Goal: Information Seeking & Learning: Learn about a topic

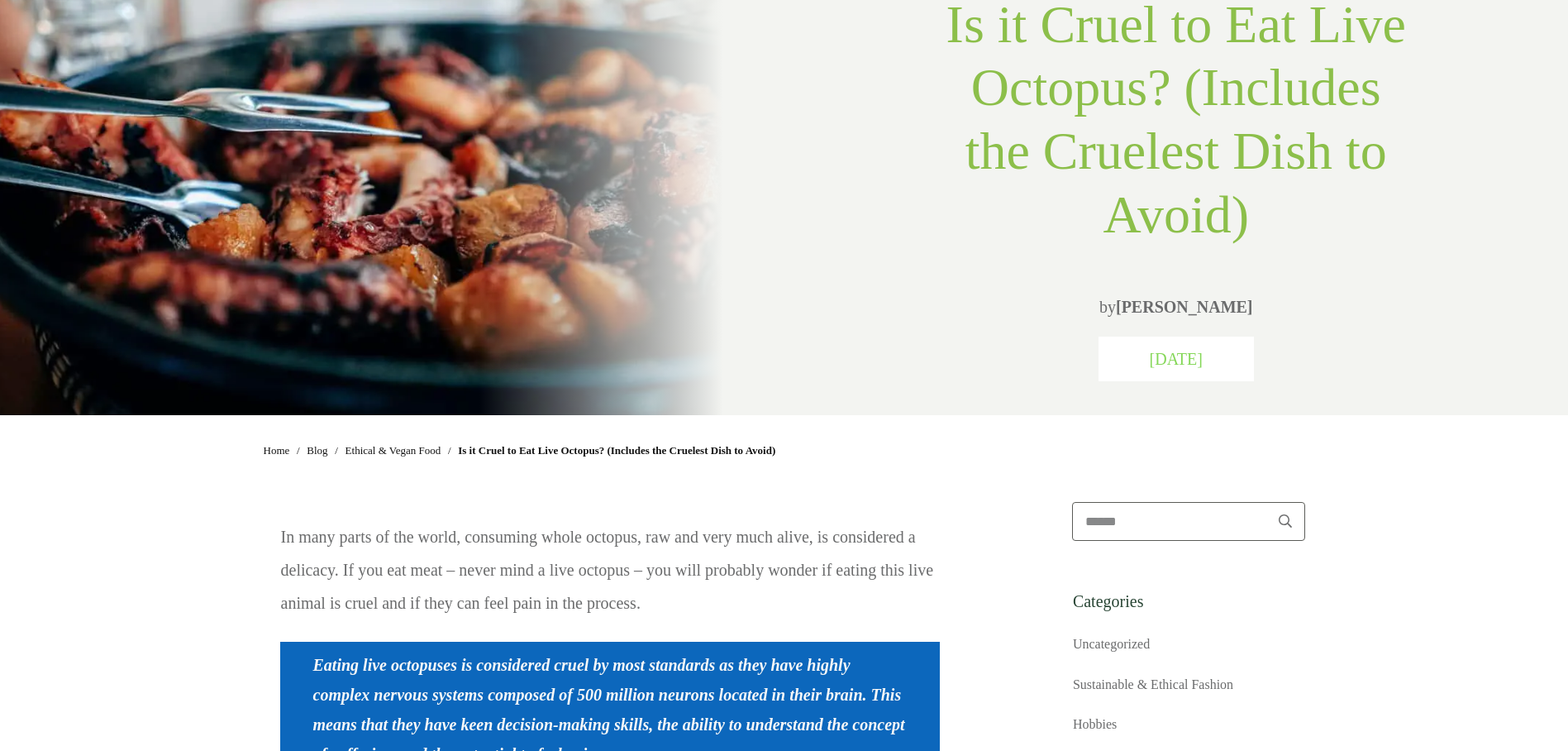
scroll to position [578, 0]
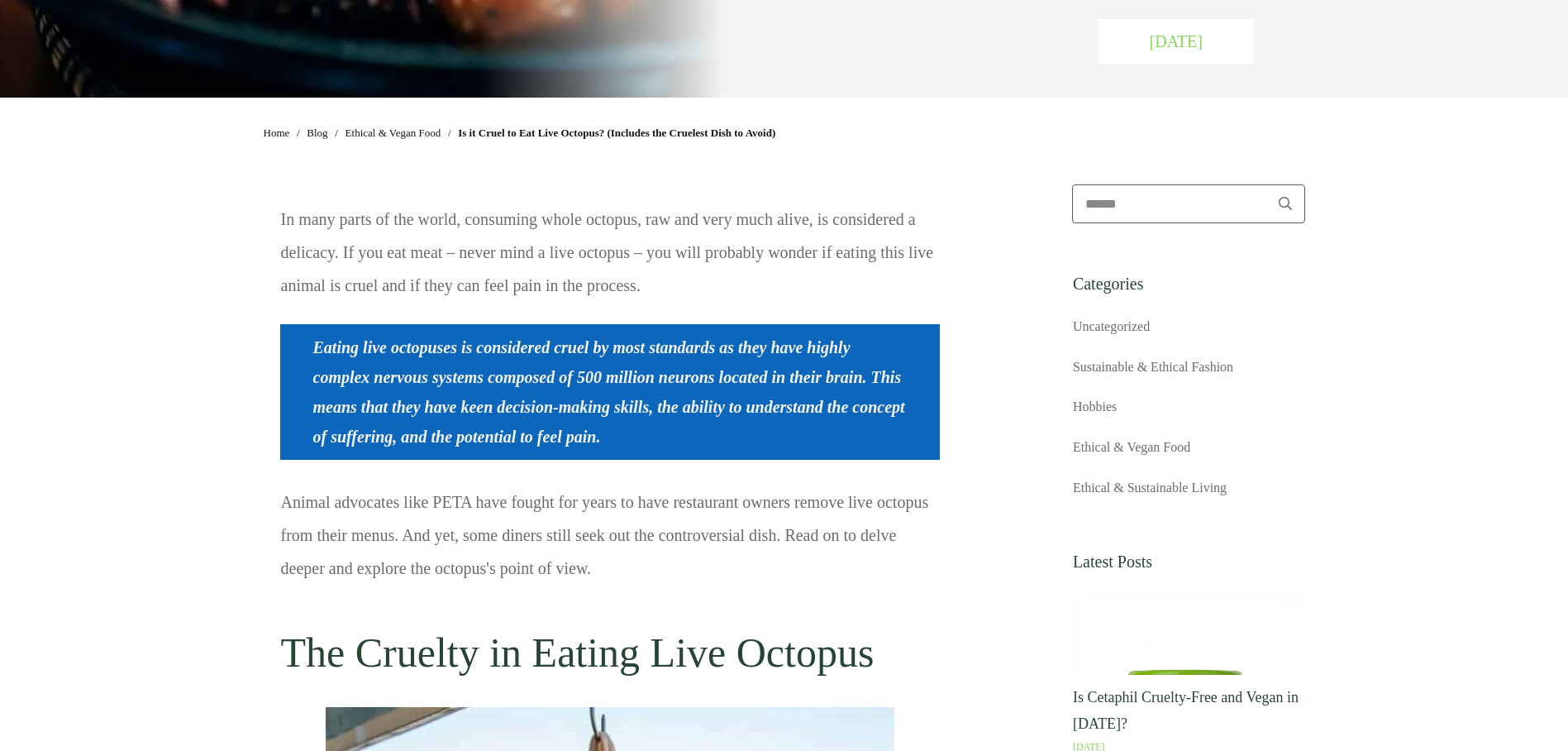
drag, startPoint x: 586, startPoint y: 244, endPoint x: 728, endPoint y: 292, distance: 149.9
click at [728, 292] on p "In many parts of the world, consuming whole octopus, raw and very much alive, i…" at bounding box center [610, 261] width 658 height 115
click at [399, 260] on p "In many parts of the world, consuming whole octopus, raw and very much alive, i…" at bounding box center [610, 261] width 658 height 115
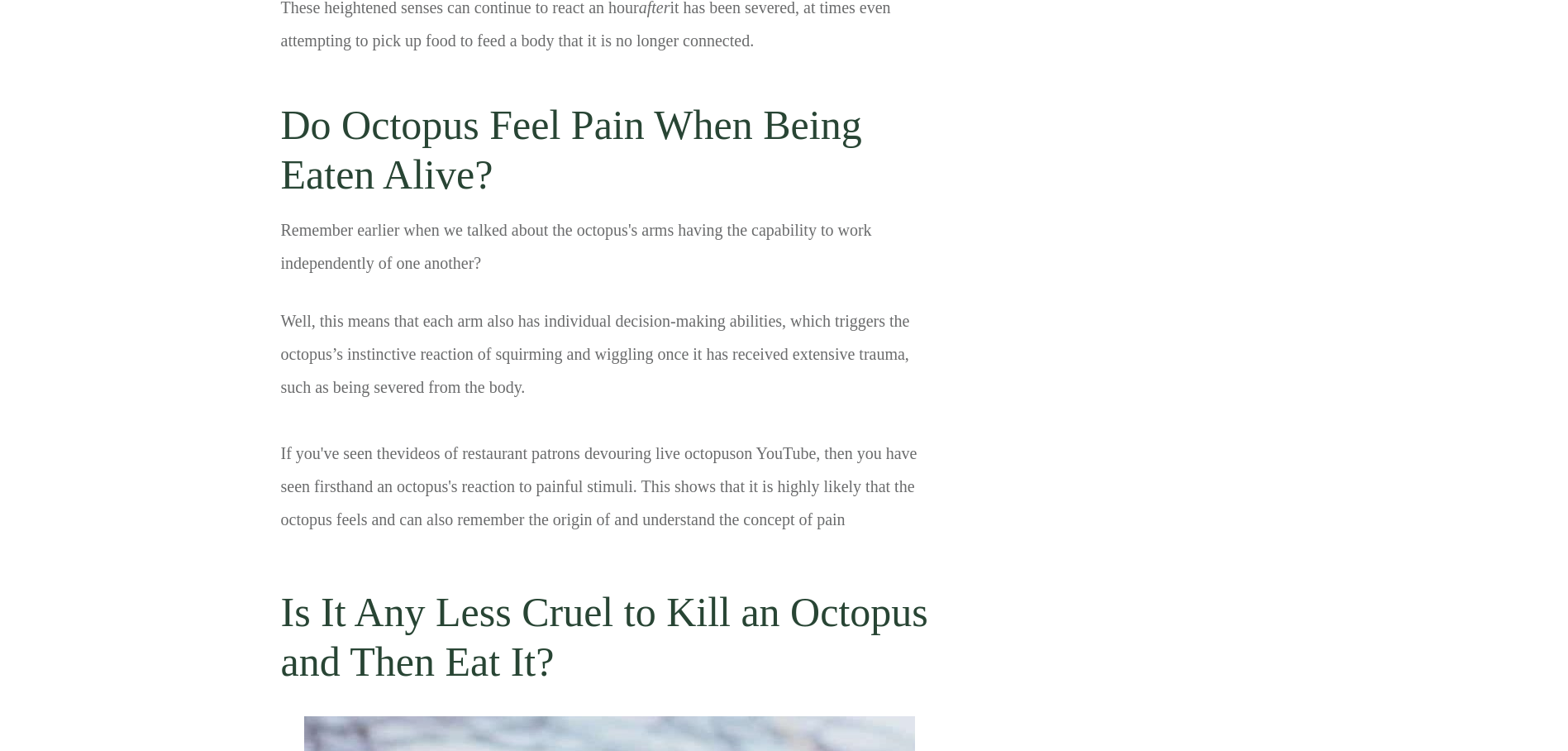
scroll to position [2926, 0]
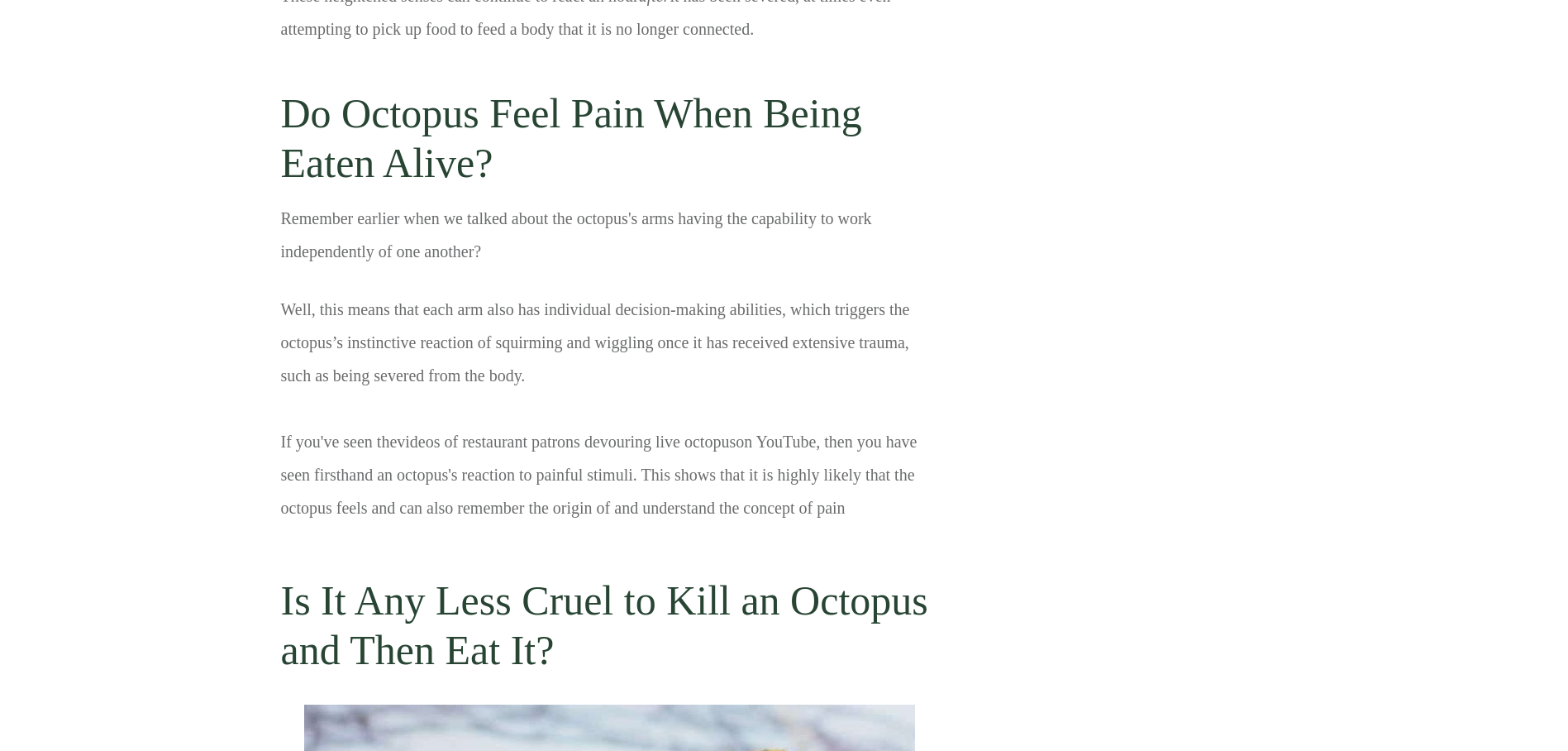
drag, startPoint x: 222, startPoint y: 286, endPoint x: 550, endPoint y: 383, distance: 342.0
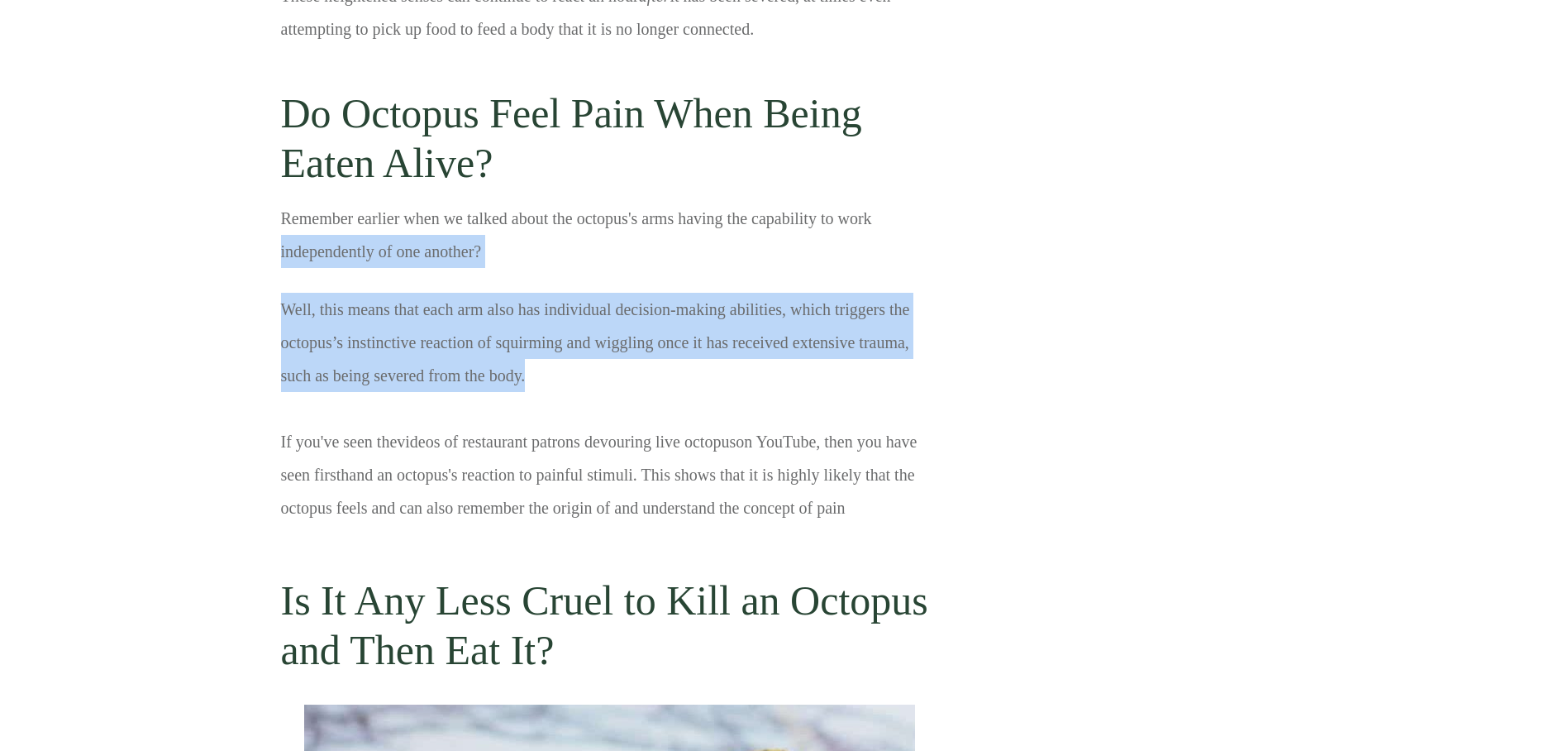
click at [378, 490] on p "Well, this means that each arm also has individual decision-making abilities, w…" at bounding box center [610, 421] width 658 height 256
click at [378, 489] on p "Well, this means that each arm also has individual decision-making abilities, w…" at bounding box center [610, 421] width 658 height 256
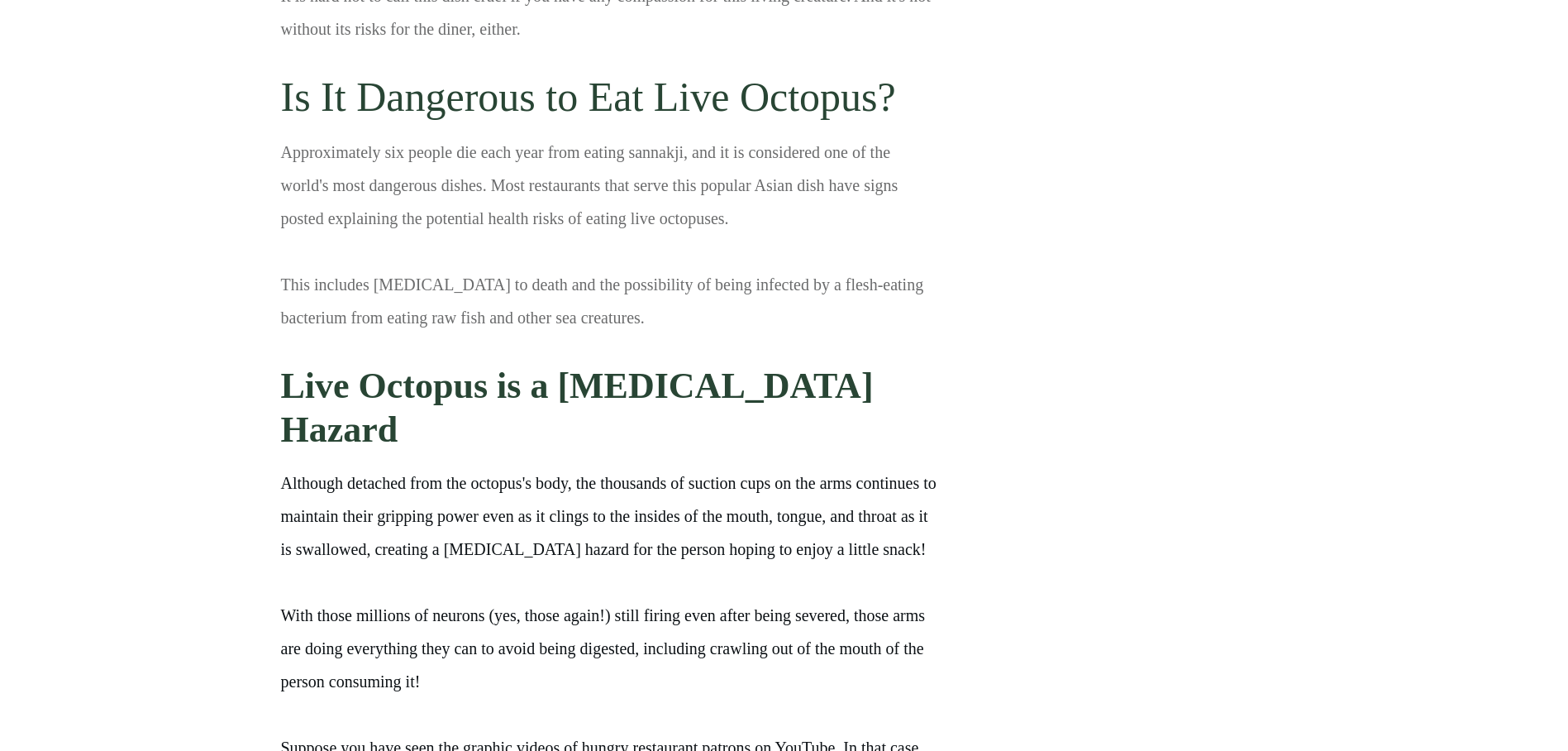
scroll to position [5099, 0]
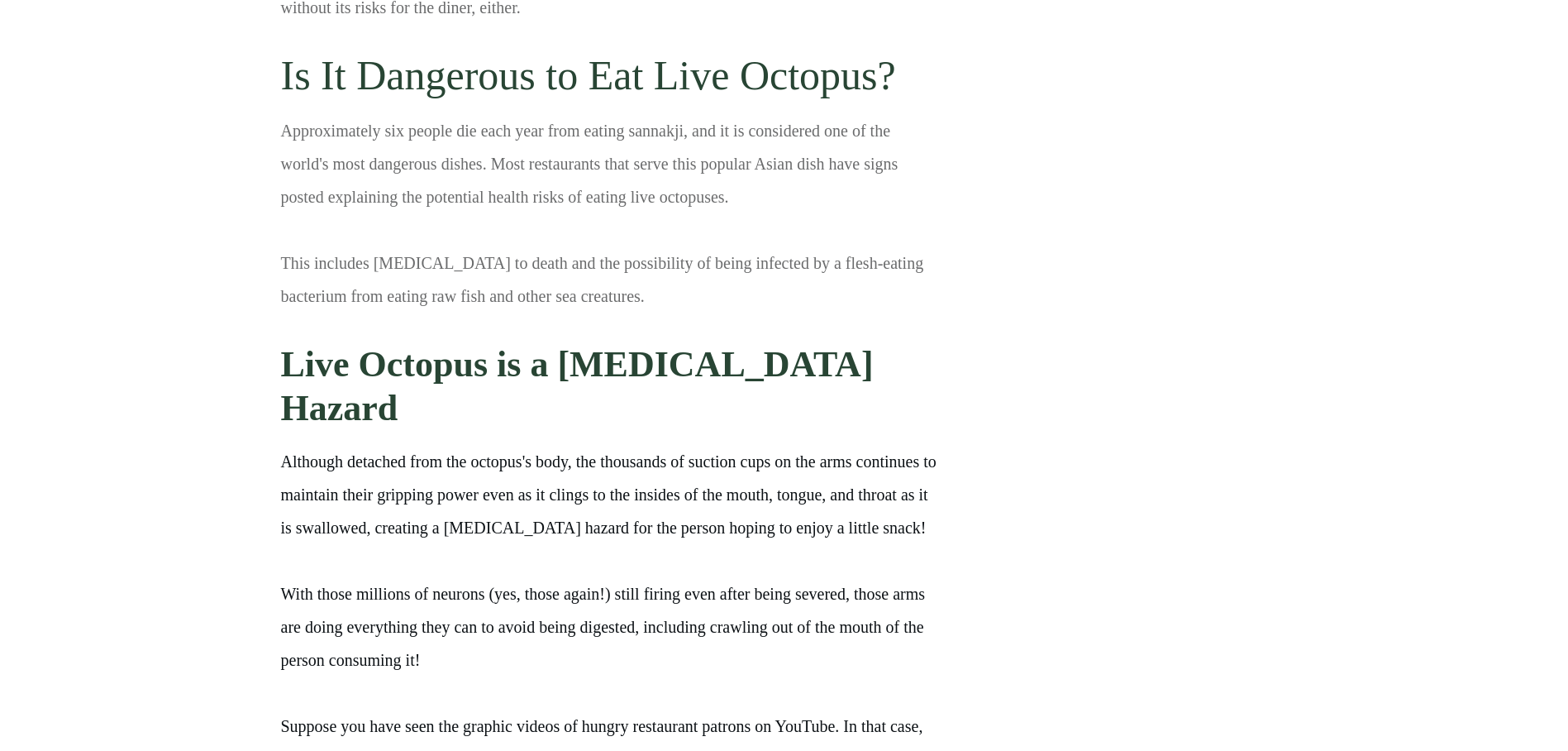
click at [317, 173] on p "Approximately six people die each year from eating sannakji, and it is consider…" at bounding box center [610, 164] width 658 height 99
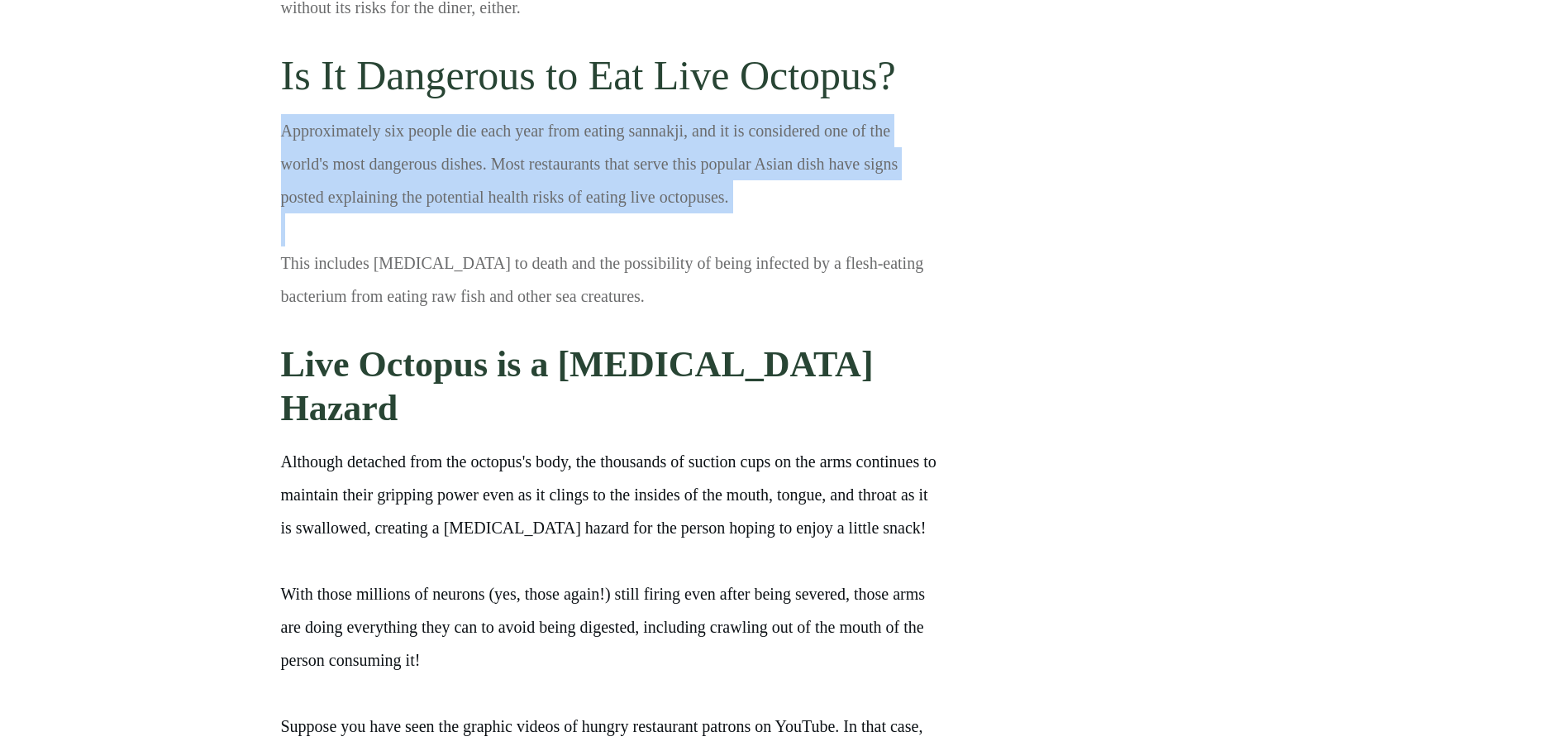
click at [281, 182] on p "Approximately six people die each year from eating sannakji, and it is consider…" at bounding box center [610, 164] width 658 height 99
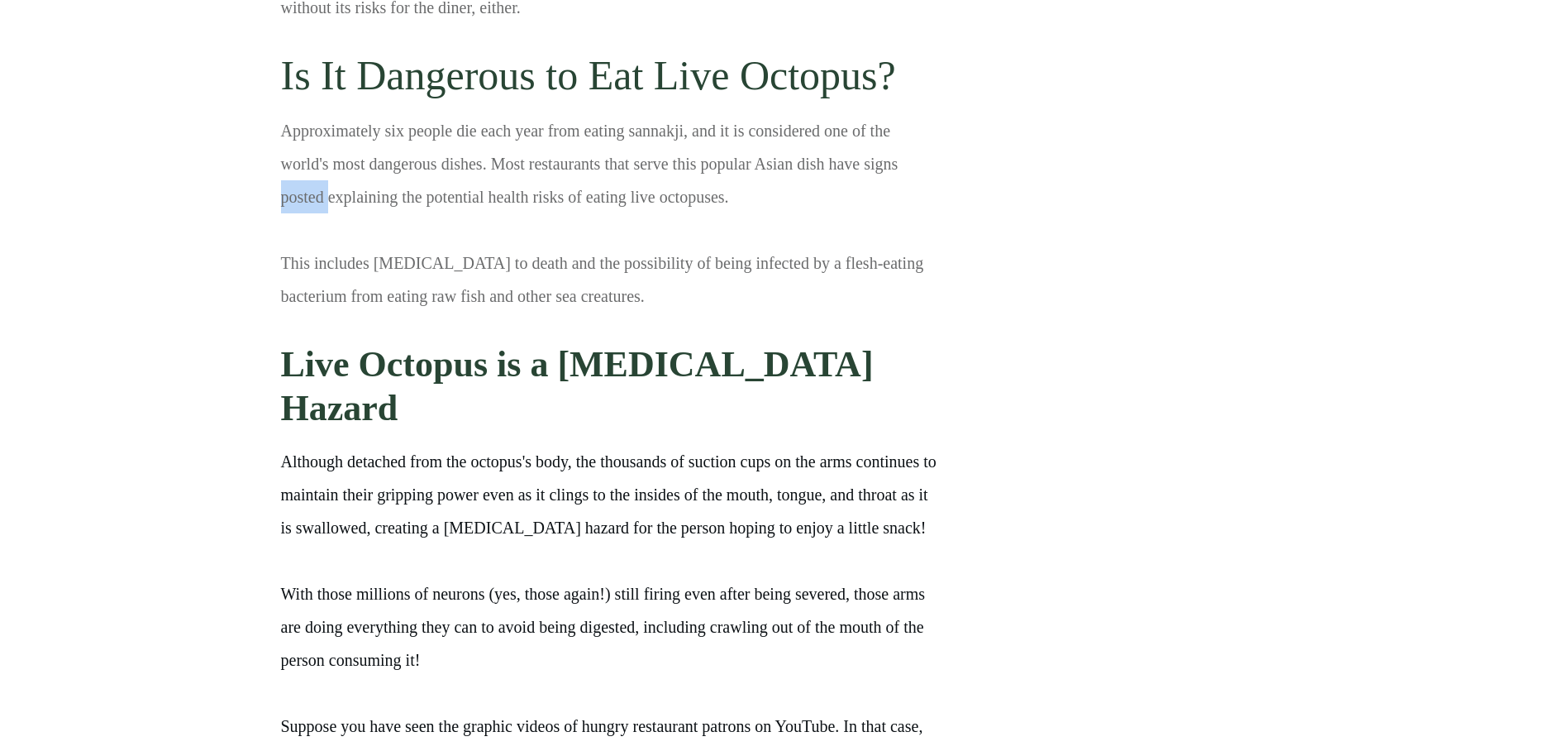
click at [281, 182] on p "Approximately six people die each year from eating sannakji, and it is consider…" at bounding box center [610, 164] width 658 height 99
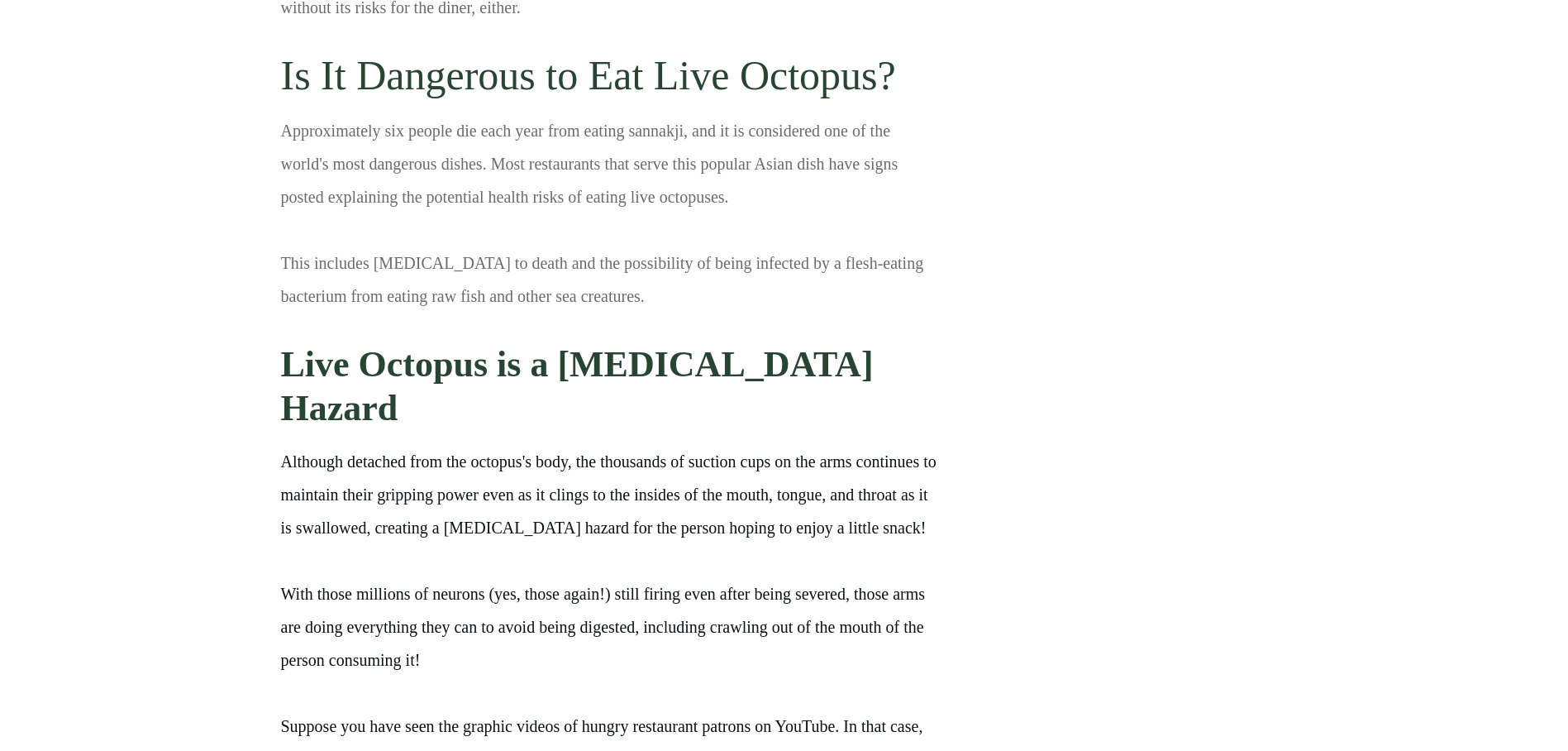
drag, startPoint x: 266, startPoint y: 130, endPoint x: 741, endPoint y: 207, distance: 481.2
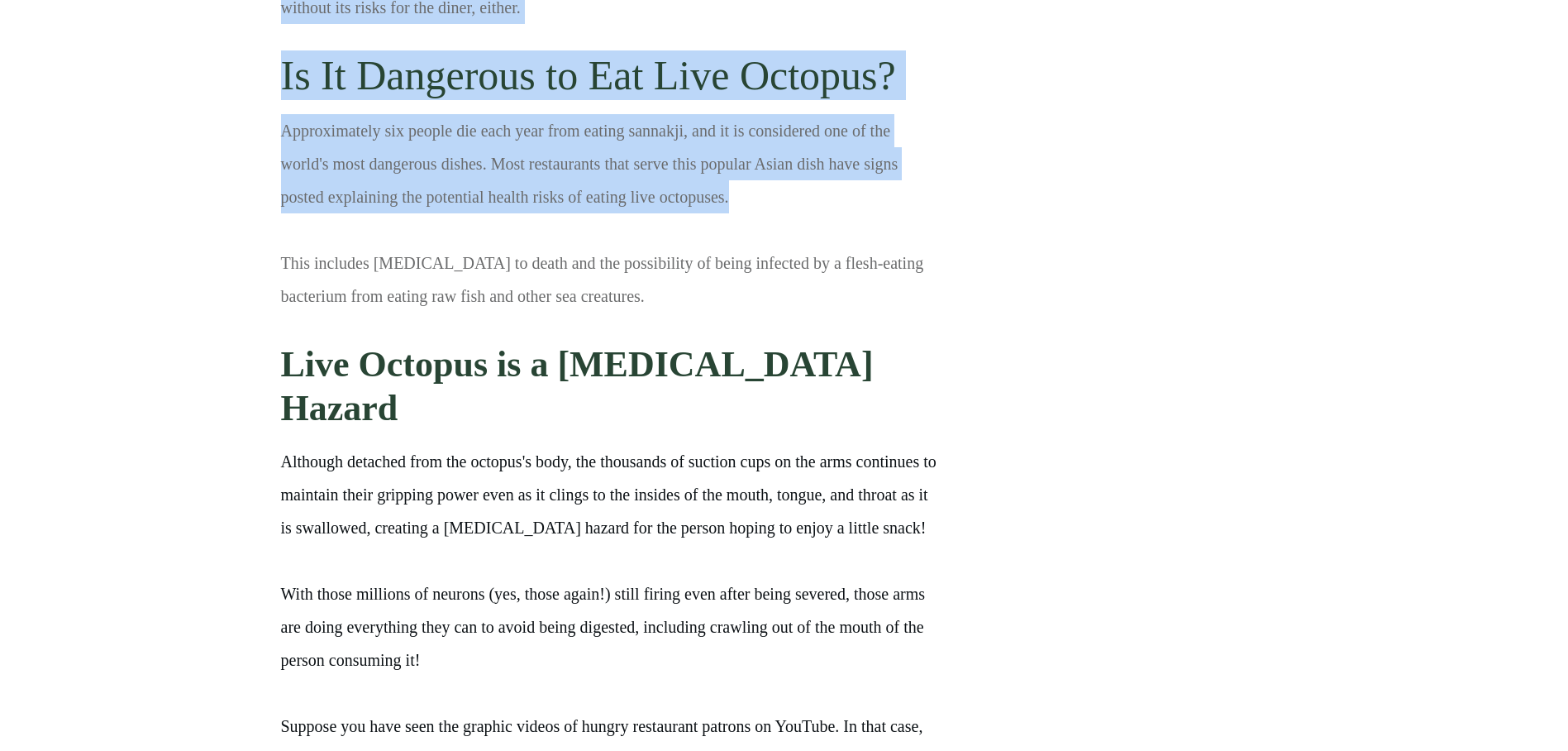
click at [550, 213] on p "Approximately six people die each year from eating sannakji, and it is consider…" at bounding box center [610, 164] width 658 height 99
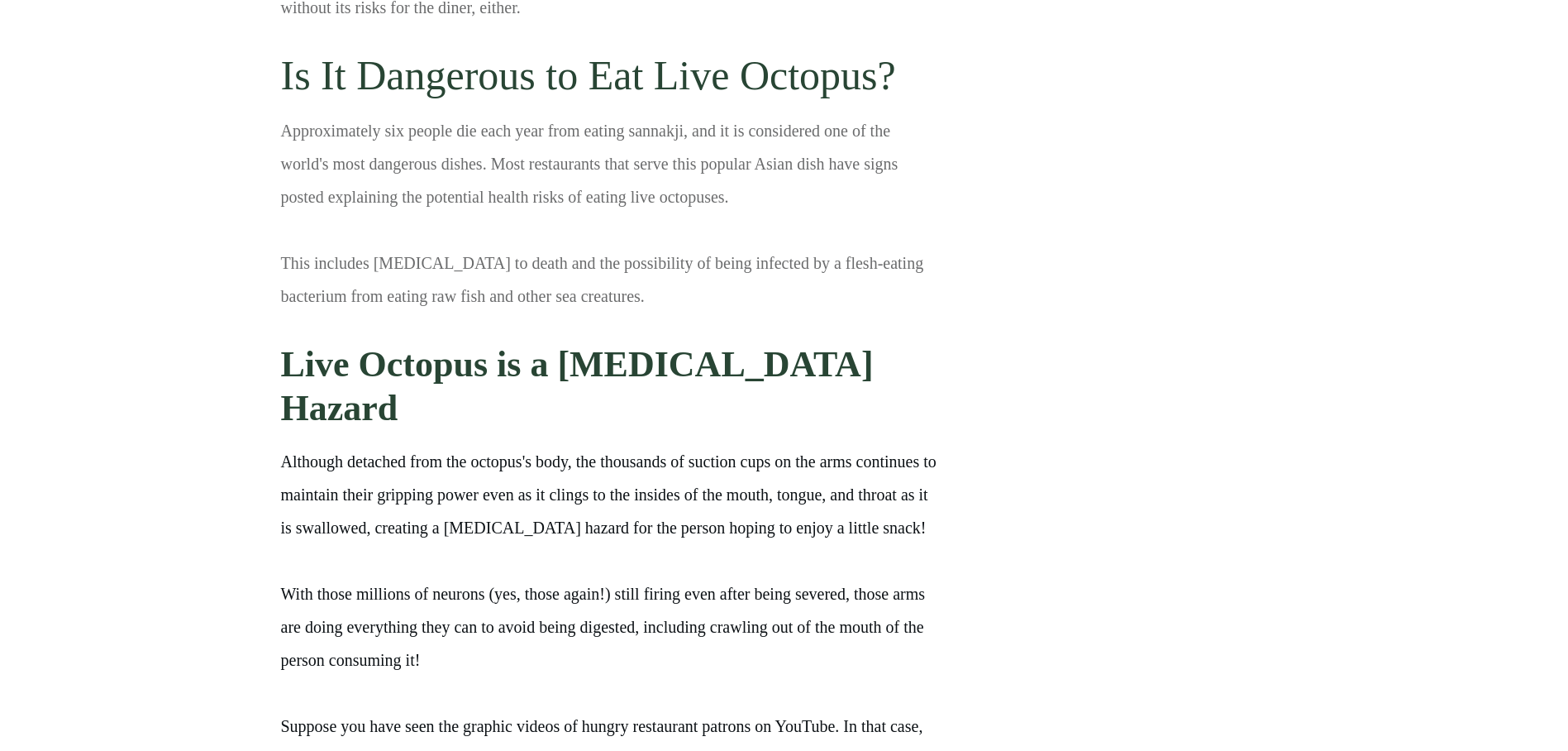
drag, startPoint x: 274, startPoint y: 259, endPoint x: 562, endPoint y: 282, distance: 288.9
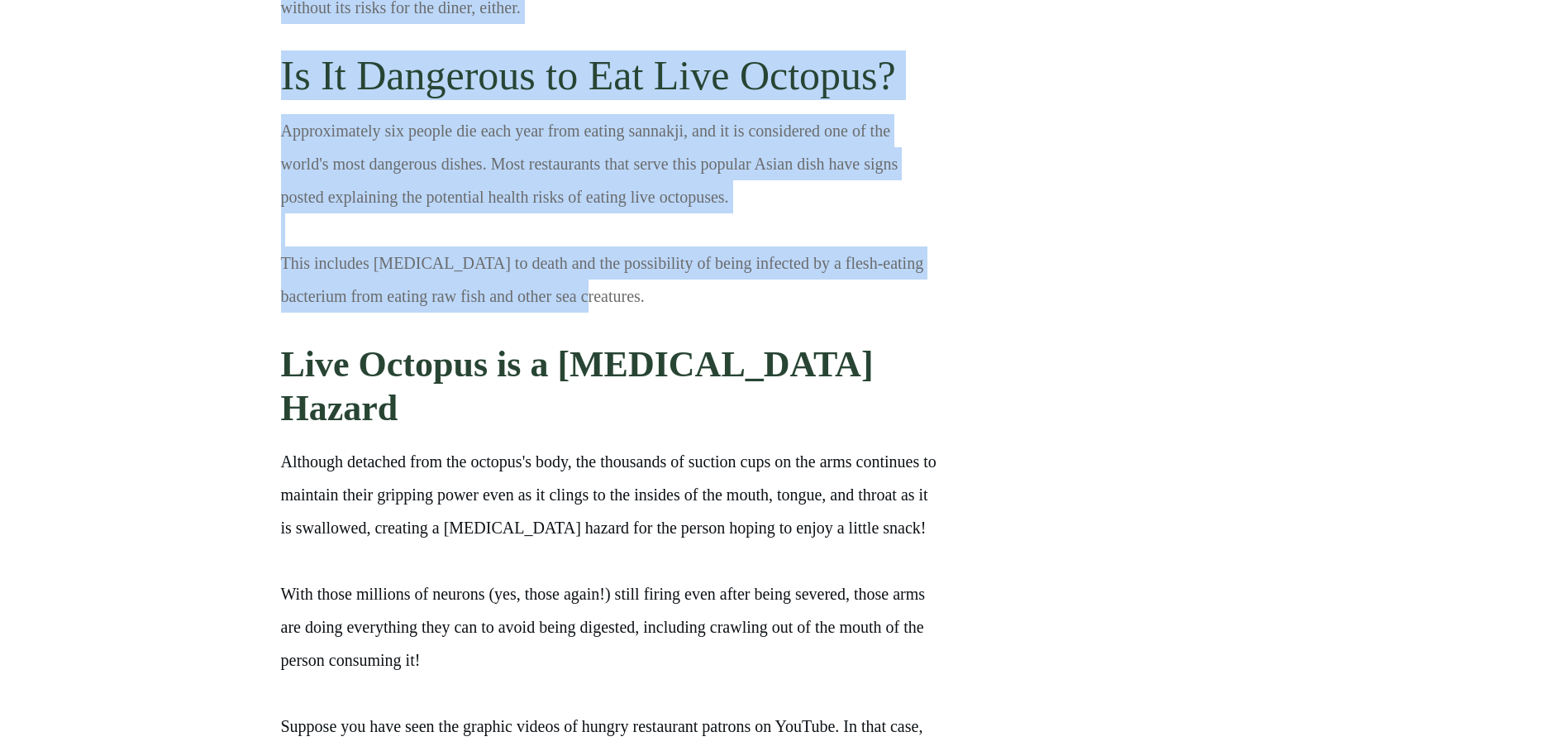
click at [543, 301] on p "This includes [MEDICAL_DATA] to death and the possibility of being infected by …" at bounding box center [610, 279] width 658 height 66
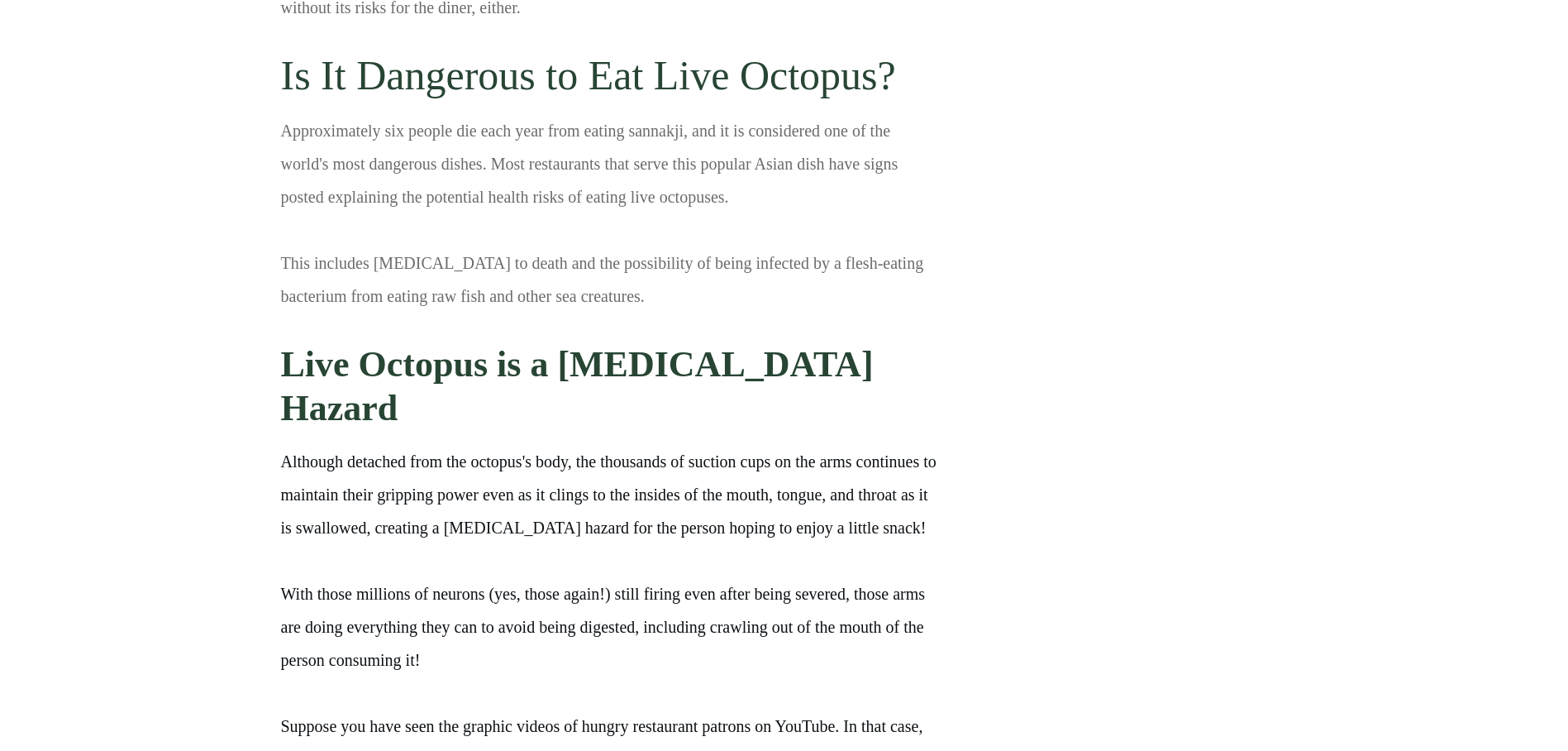
scroll to position [5017, 0]
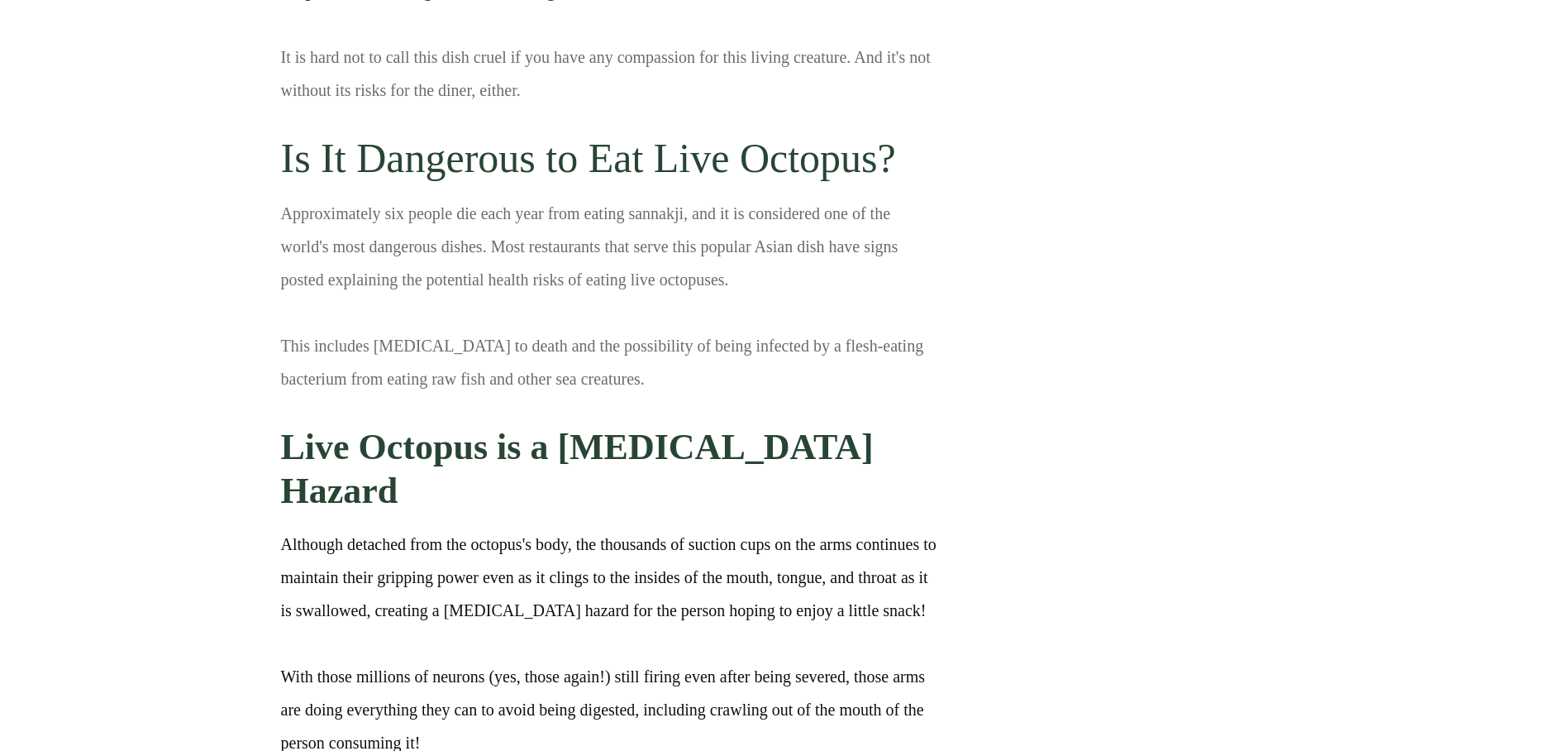
click at [554, 274] on p "Approximately six people die each year from eating sannakji, and it is consider…" at bounding box center [610, 246] width 658 height 99
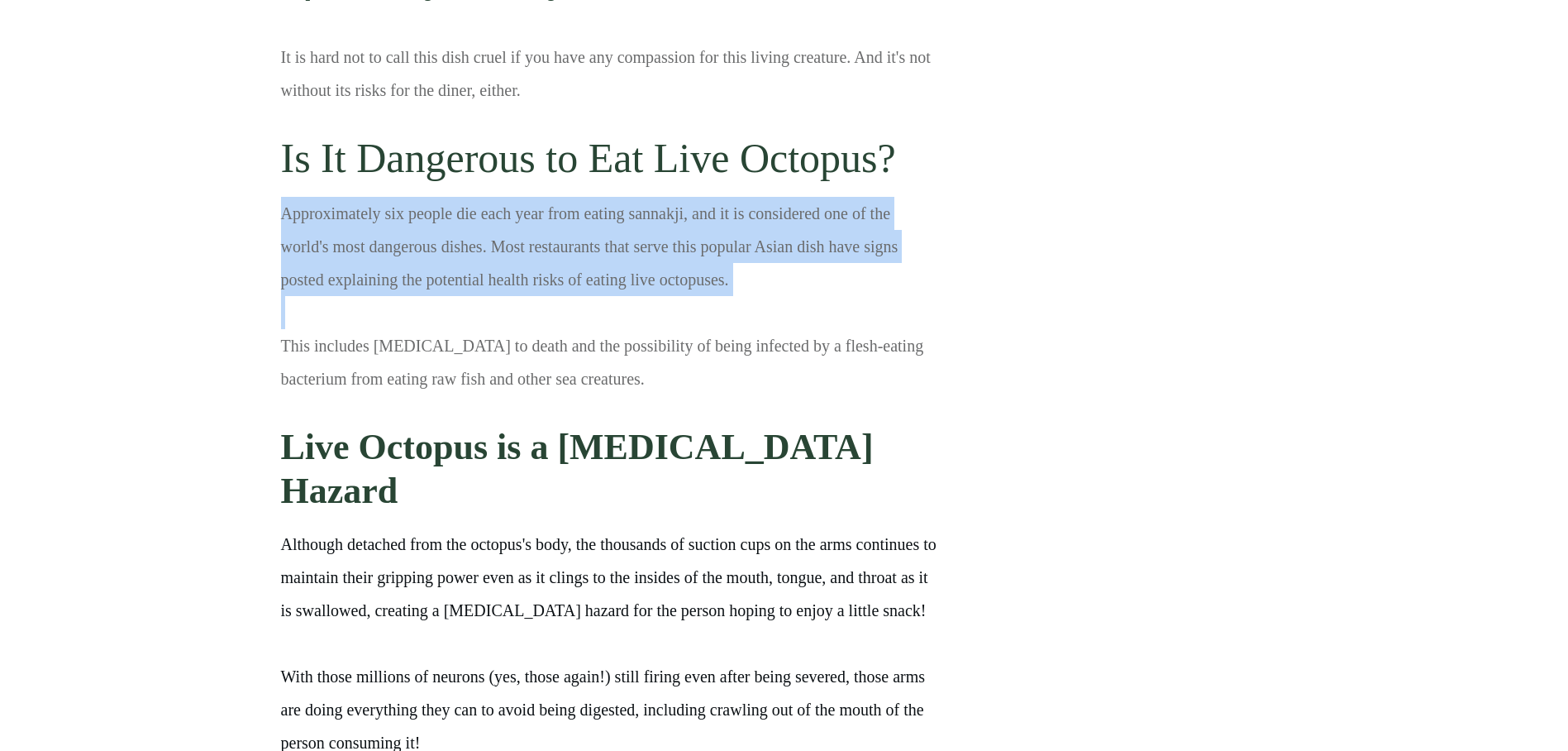
click at [537, 336] on p "This includes [MEDICAL_DATA] to death and the possibility of being infected by …" at bounding box center [610, 362] width 658 height 66
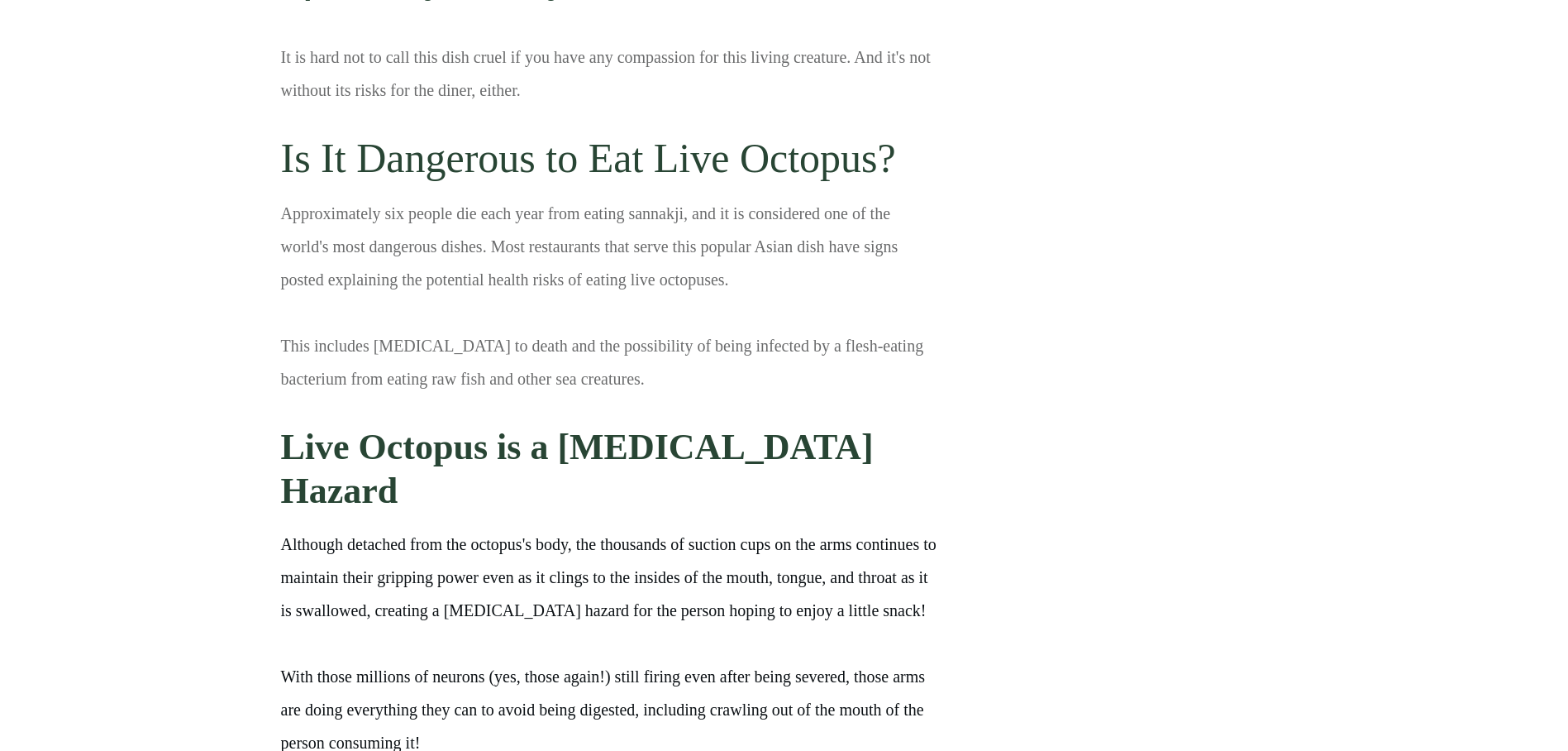
drag, startPoint x: 260, startPoint y: 223, endPoint x: 746, endPoint y: 293, distance: 491.0
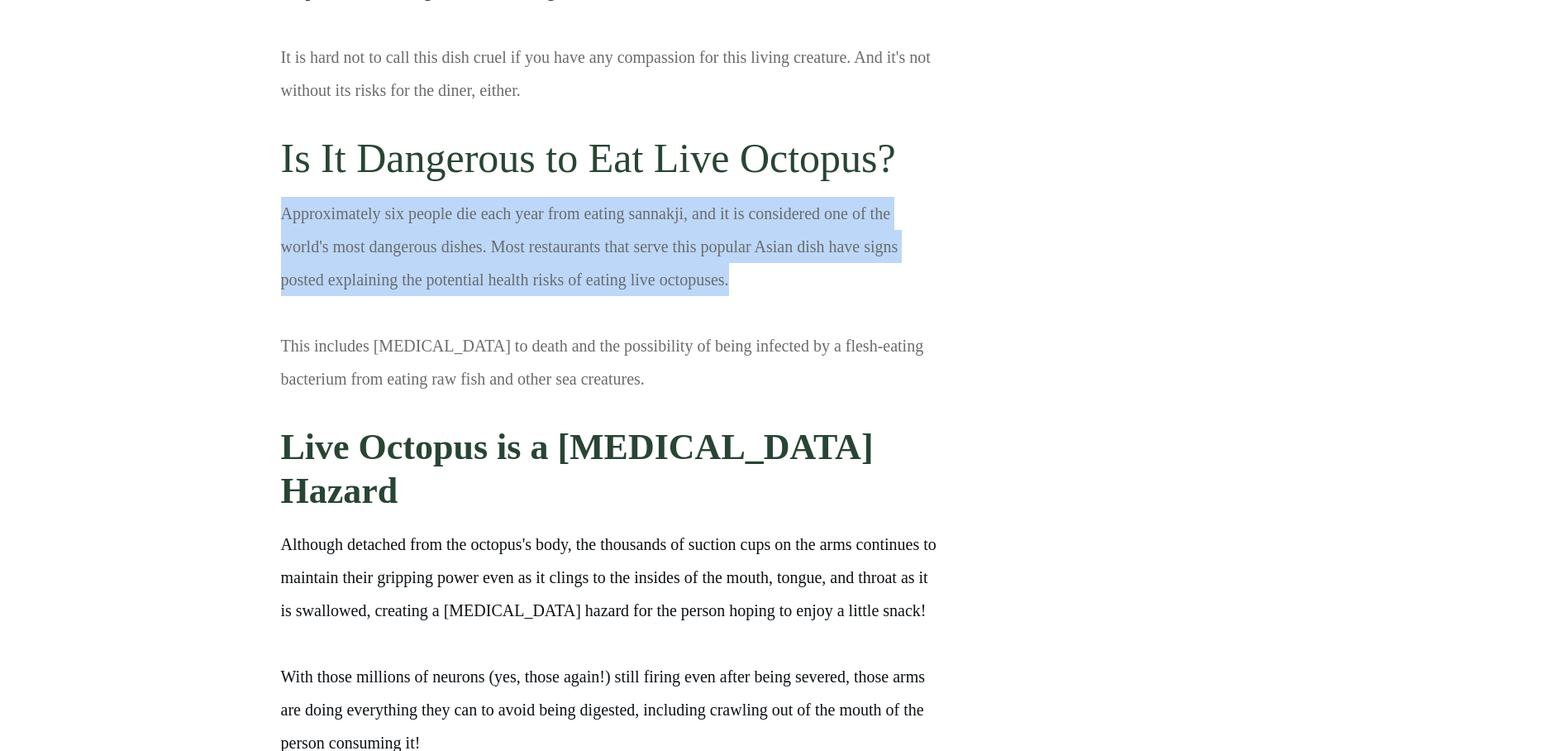
click at [467, 293] on p "Approximately six people die each year from eating sannakji, and it is consider…" at bounding box center [610, 246] width 658 height 99
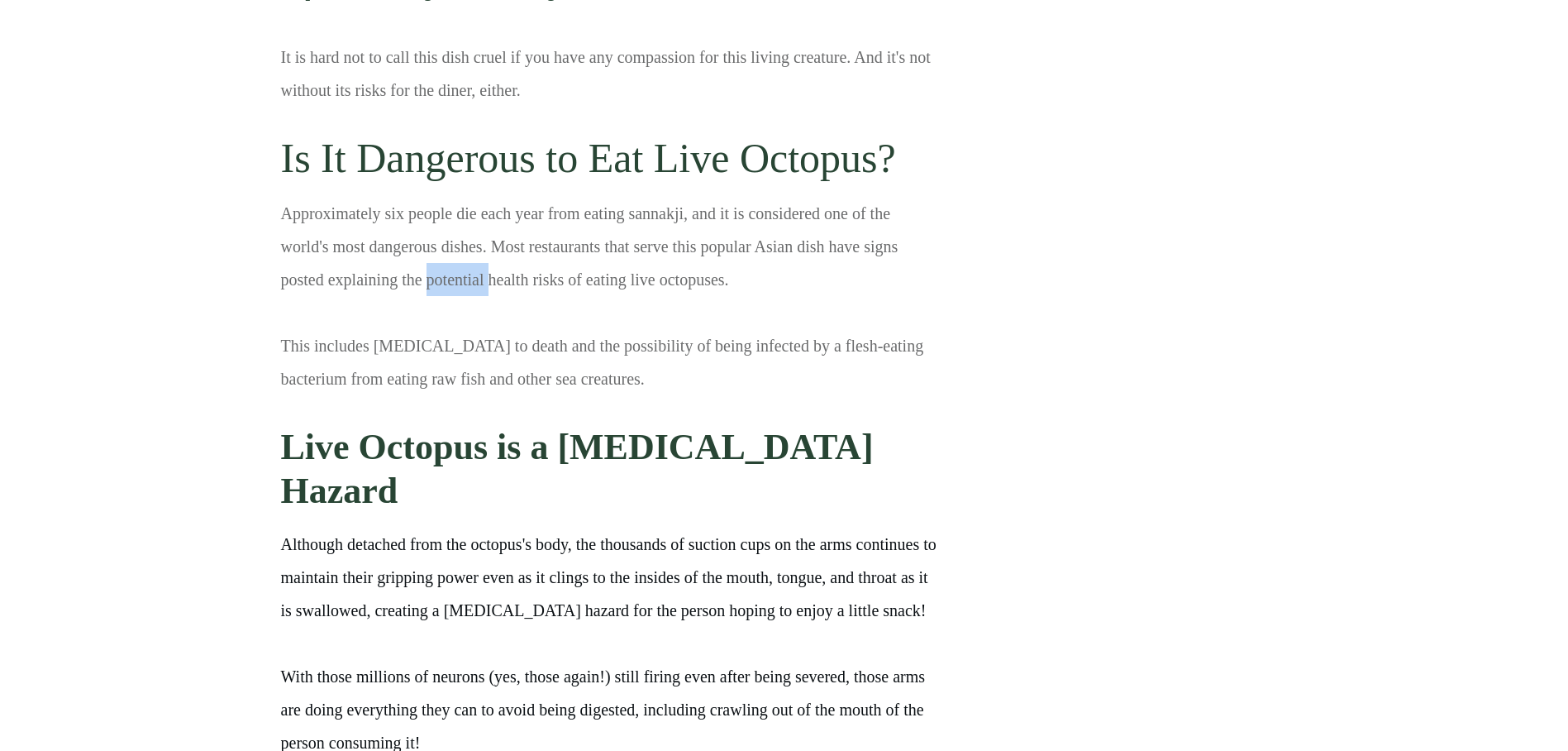
click at [467, 293] on p "Approximately six people die each year from eating sannakji, and it is consider…" at bounding box center [610, 246] width 658 height 99
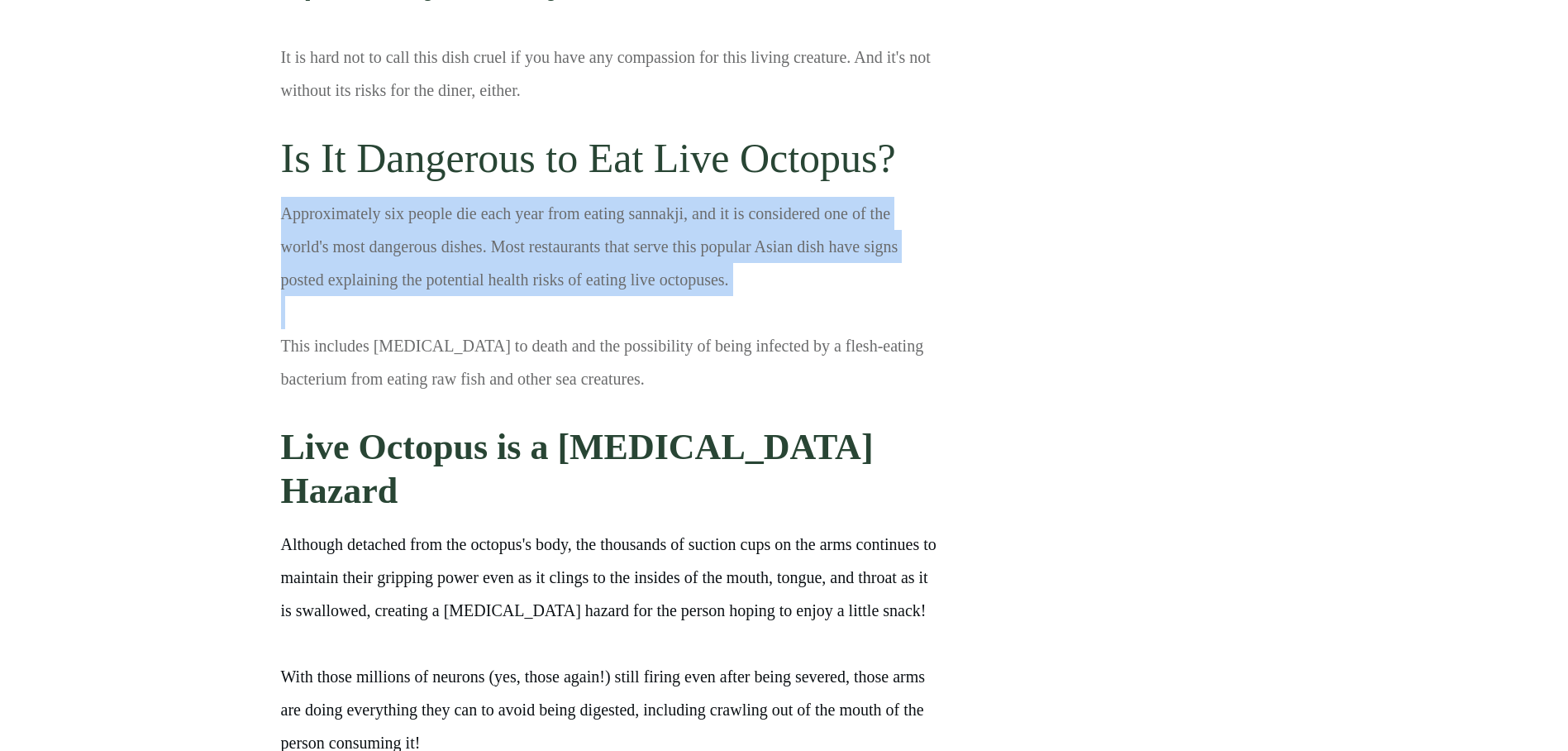
click at [416, 321] on p at bounding box center [610, 312] width 658 height 33
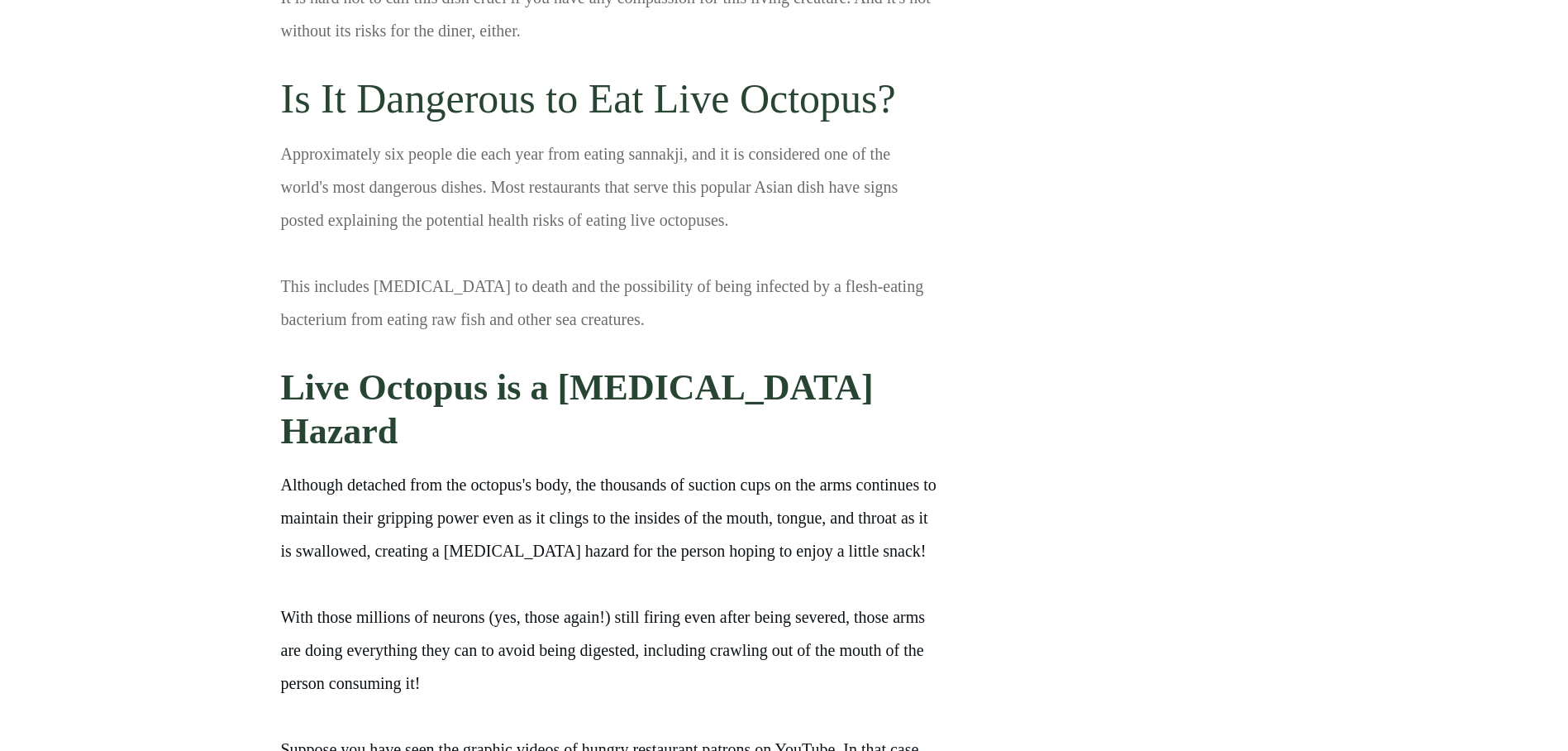
scroll to position [5407, 0]
